Goal: Information Seeking & Learning: Learn about a topic

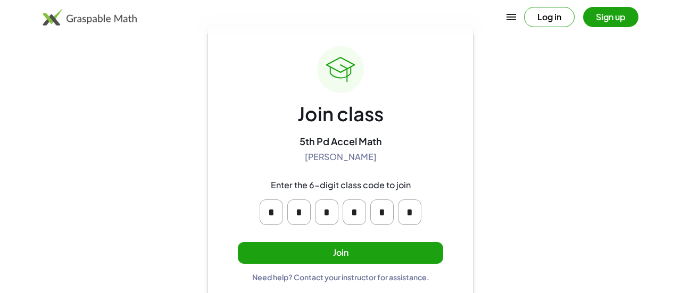
scroll to position [34, 0]
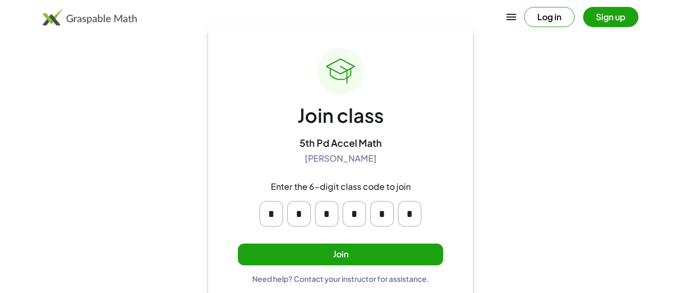
click at [347, 255] on button "Join" at bounding box center [340, 255] width 205 height 22
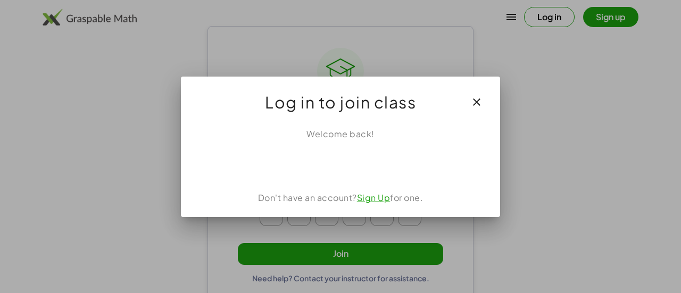
scroll to position [0, 0]
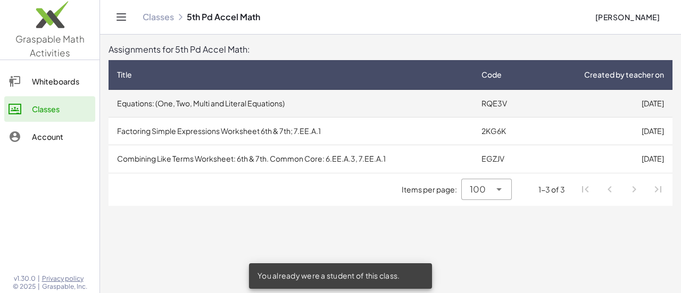
click at [590, 100] on td "[DATE]" at bounding box center [604, 104] width 138 height 28
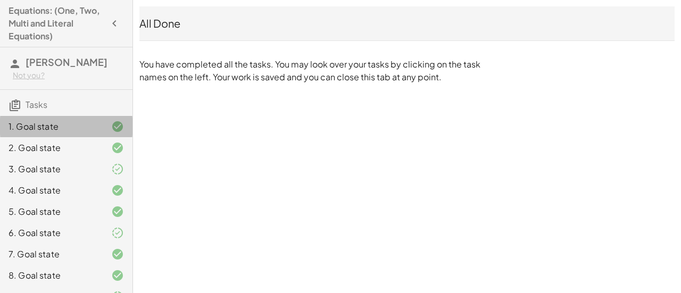
click at [108, 131] on div at bounding box center [109, 126] width 30 height 13
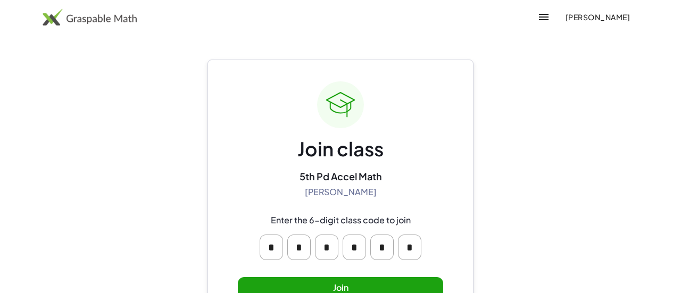
click at [335, 282] on button "Join" at bounding box center [340, 288] width 205 height 22
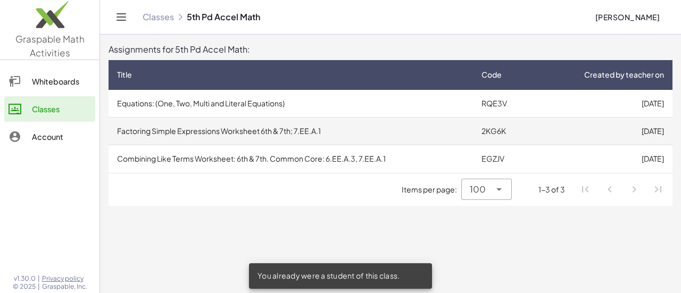
click at [542, 136] on td "[DATE]" at bounding box center [604, 132] width 138 height 28
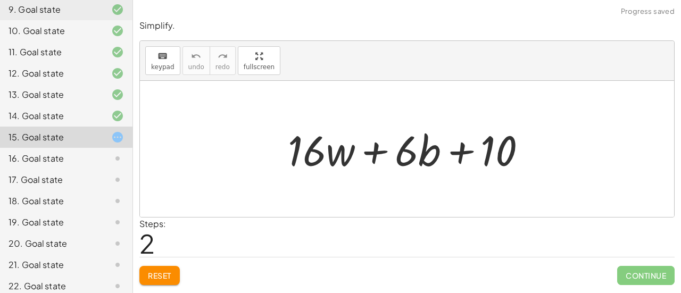
scroll to position [308, 0]
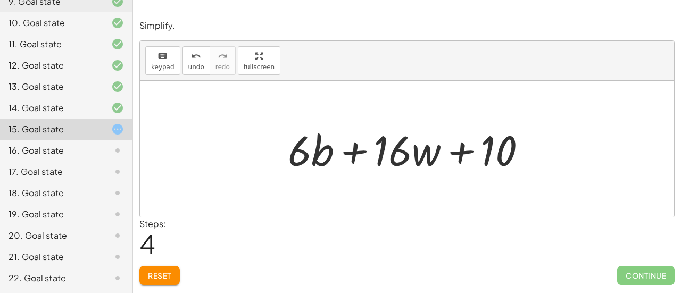
click at [642, 226] on div "Steps: 4" at bounding box center [406, 237] width 535 height 39
click at [37, 147] on div "16. Goal state" at bounding box center [52, 150] width 86 height 13
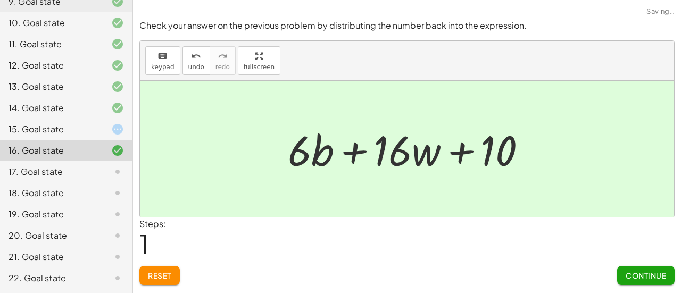
click at [645, 279] on span "Continue" at bounding box center [646, 276] width 40 height 10
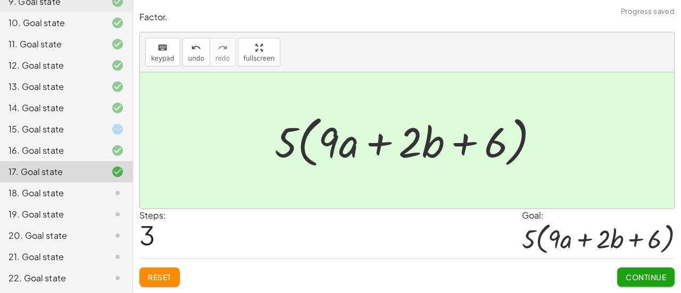
click at [644, 281] on span "Continue" at bounding box center [646, 277] width 40 height 10
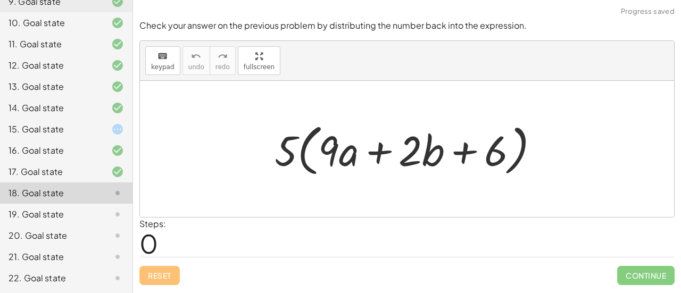
click at [26, 131] on div "15. Goal state" at bounding box center [52, 129] width 86 height 13
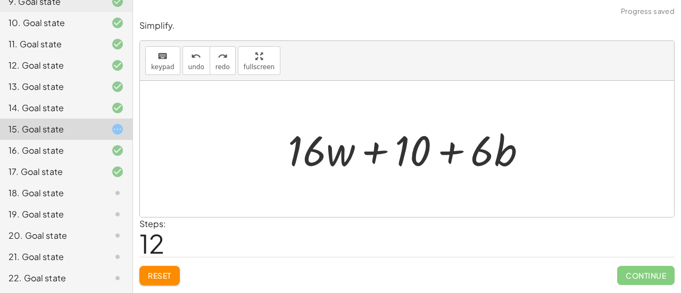
click at [161, 280] on button "Reset" at bounding box center [159, 275] width 40 height 19
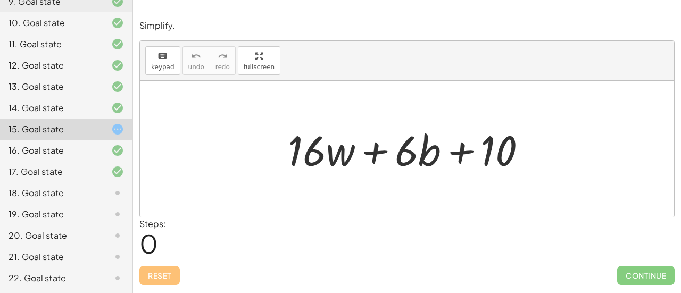
click at [23, 195] on div "18. Goal state" at bounding box center [52, 193] width 86 height 13
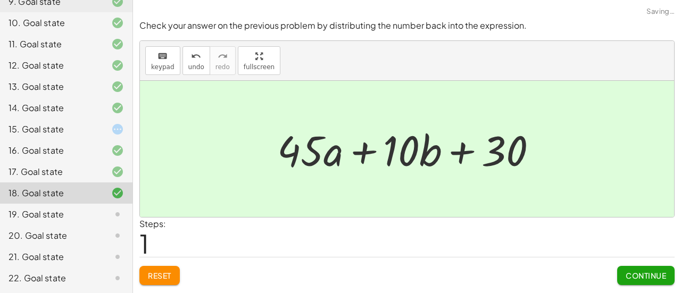
click at [643, 277] on span "Continue" at bounding box center [646, 276] width 40 height 10
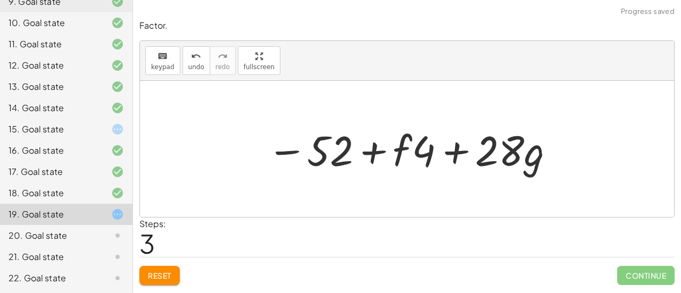
click at [156, 271] on span "Reset" at bounding box center [159, 276] width 23 height 10
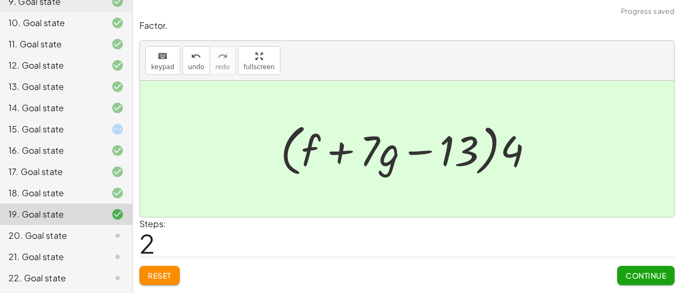
click at [641, 279] on span "Continue" at bounding box center [646, 276] width 40 height 10
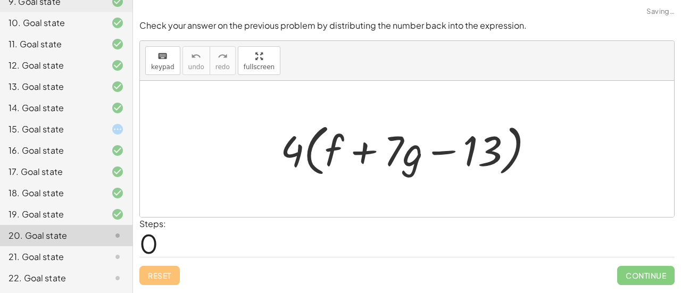
click at [37, 129] on div "15. Goal state" at bounding box center [52, 129] width 86 height 13
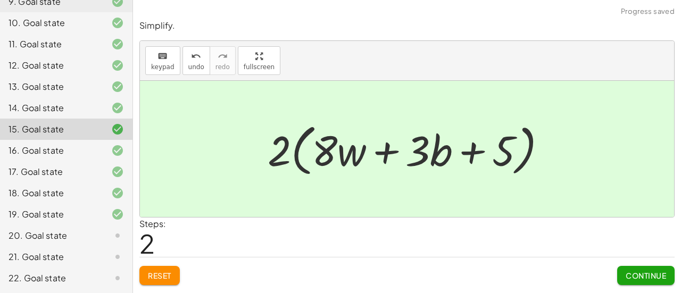
click at [35, 233] on div "20. Goal state" at bounding box center [52, 235] width 86 height 13
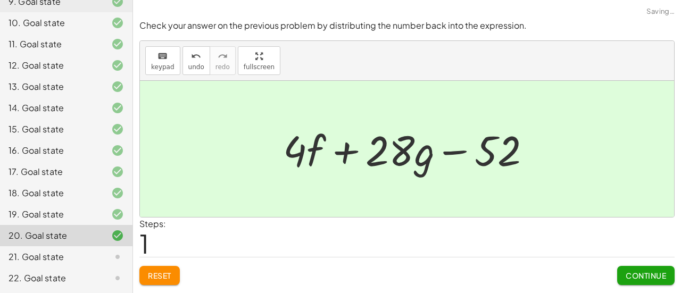
click at [637, 279] on span "Continue" at bounding box center [646, 276] width 40 height 10
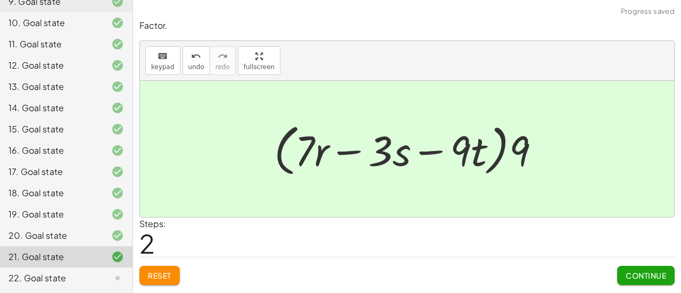
click at [648, 275] on span "Continue" at bounding box center [646, 276] width 40 height 10
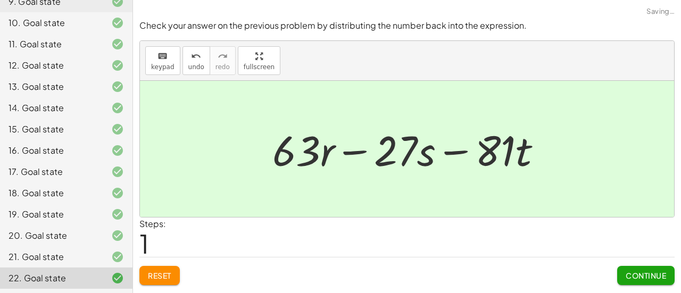
click at [644, 281] on button "Continue" at bounding box center [645, 275] width 57 height 19
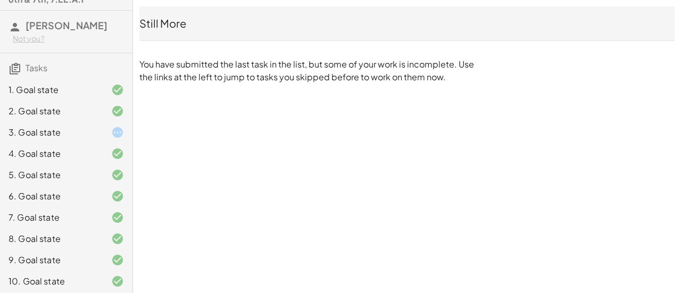
scroll to position [0, 0]
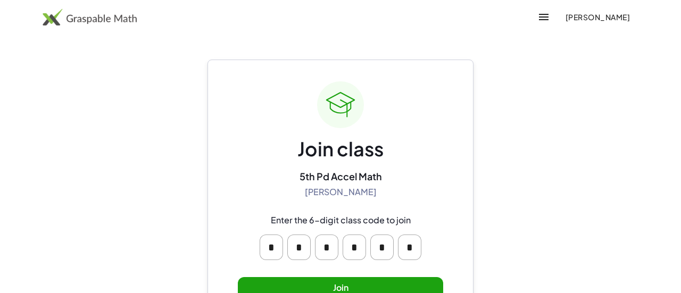
click at [417, 289] on button "Join" at bounding box center [340, 288] width 205 height 22
